Goal: Find specific page/section: Find specific page/section

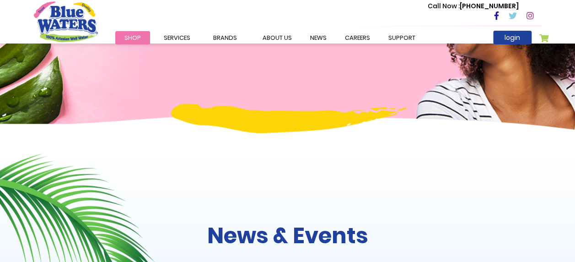
scroll to position [769, 0]
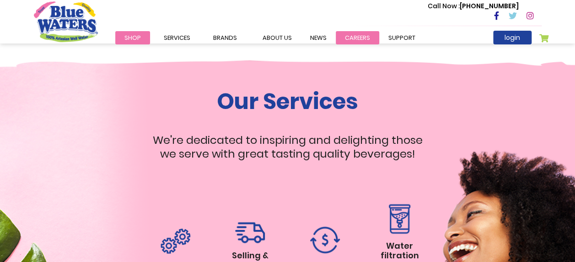
click at [350, 39] on link "careers" at bounding box center [357, 37] width 43 height 13
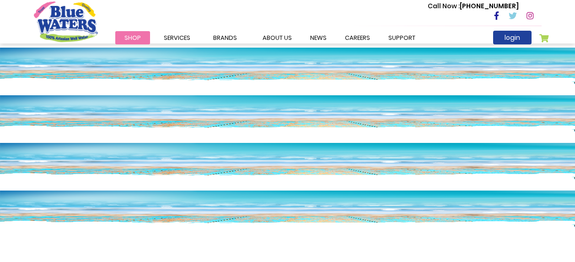
scroll to position [769, 0]
